Goal: Information Seeking & Learning: Find specific fact

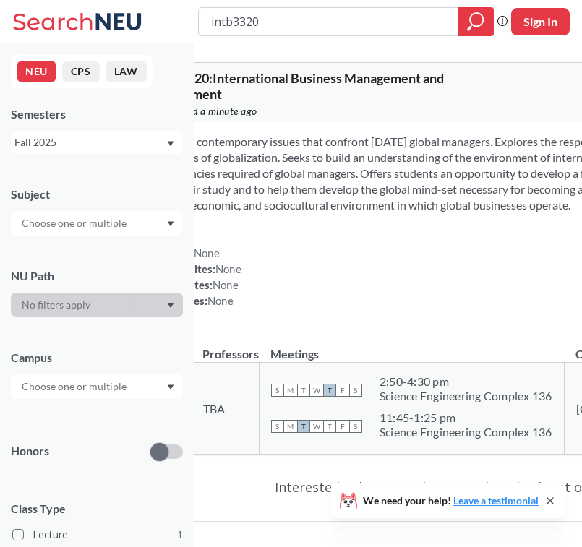
drag, startPoint x: 277, startPoint y: 24, endPoint x: 193, endPoint y: 17, distance: 84.2
click at [193, 18] on div "intb3320 Phrase search guarantees the exact search appears in the results. Ex. …" at bounding box center [291, 21] width 582 height 43
type input "marketing management"
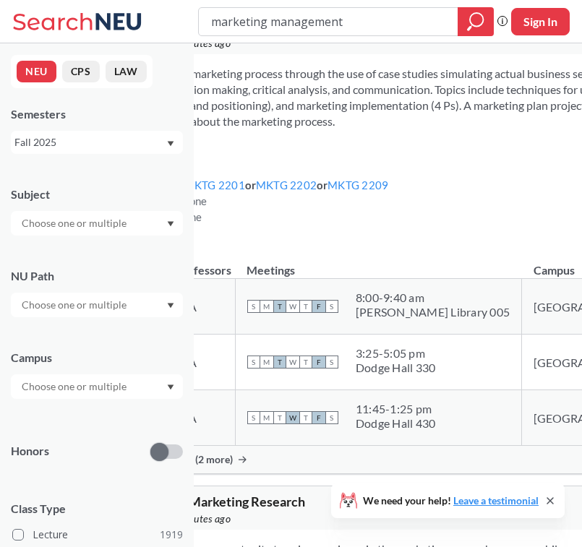
scroll to position [79, 0]
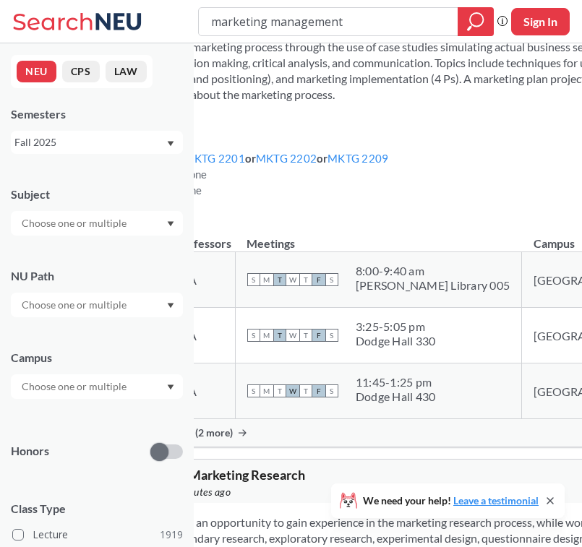
click at [227, 433] on span "Show all sections (2 more)" at bounding box center [174, 433] width 117 height 13
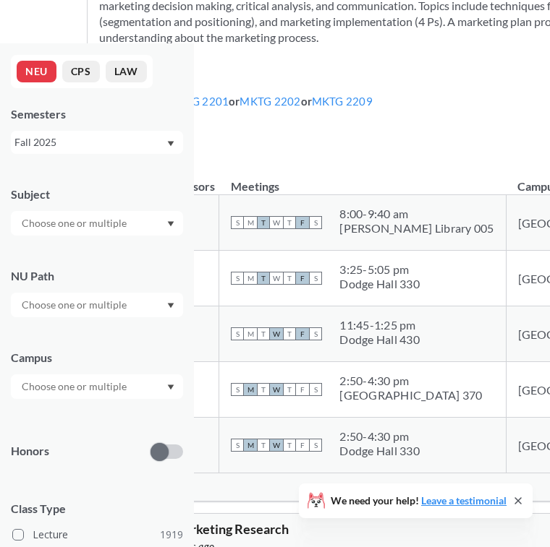
scroll to position [0, 0]
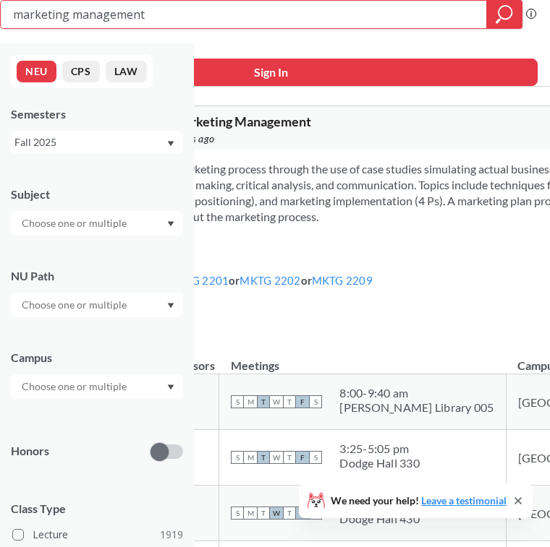
drag, startPoint x: 219, startPoint y: 12, endPoint x: 203, endPoint y: 12, distance: 15.9
click at [204, 12] on input "marketing management" at bounding box center [244, 14] width 464 height 25
click at [35, 14] on input "marketing management" at bounding box center [244, 14] width 464 height 25
type input "brand management"
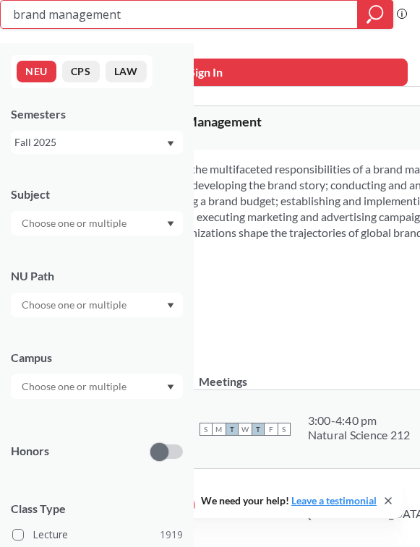
drag, startPoint x: 132, startPoint y: 13, endPoint x: -15, endPoint y: 12, distance: 146.8
click at [0, 12] on html "brand management Phrase search guarantees the exact search appears in the resul…" at bounding box center [210, 273] width 420 height 547
type input "inno2414"
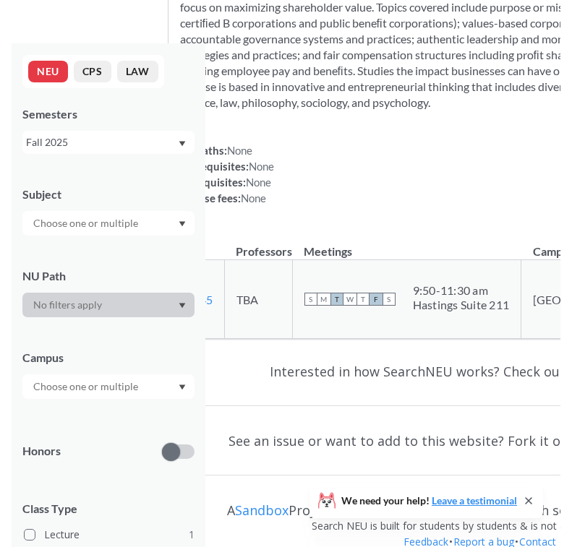
scroll to position [191, 0]
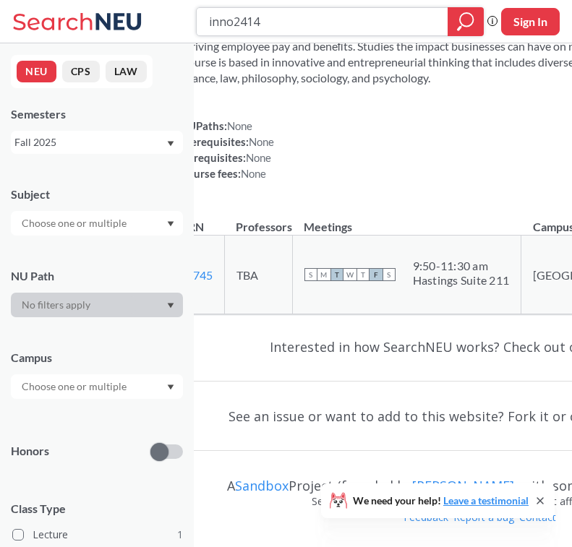
drag, startPoint x: 294, startPoint y: 27, endPoint x: 171, endPoint y: 27, distance: 122.9
click at [171, 27] on div "inno2414 Phrase search guarantees the exact search appears in the results. Ex. …" at bounding box center [286, 21] width 572 height 43
type input "busn3110"
